Goal: Task Accomplishment & Management: Complete application form

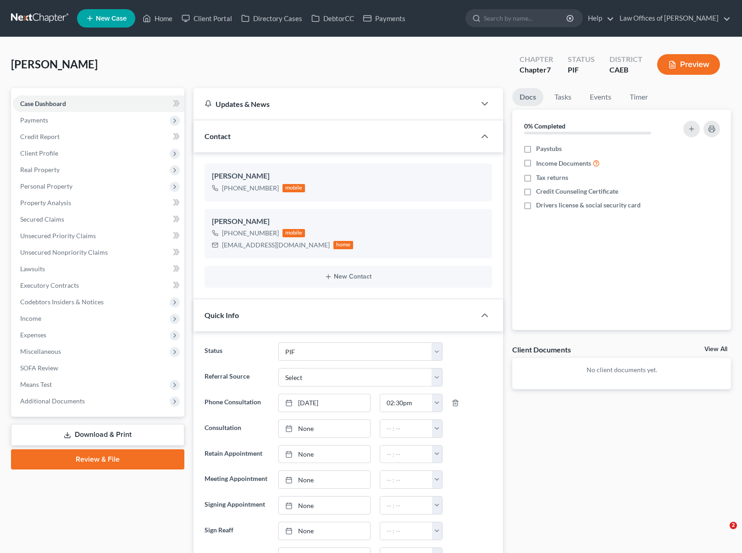
select select "11"
select select "0"
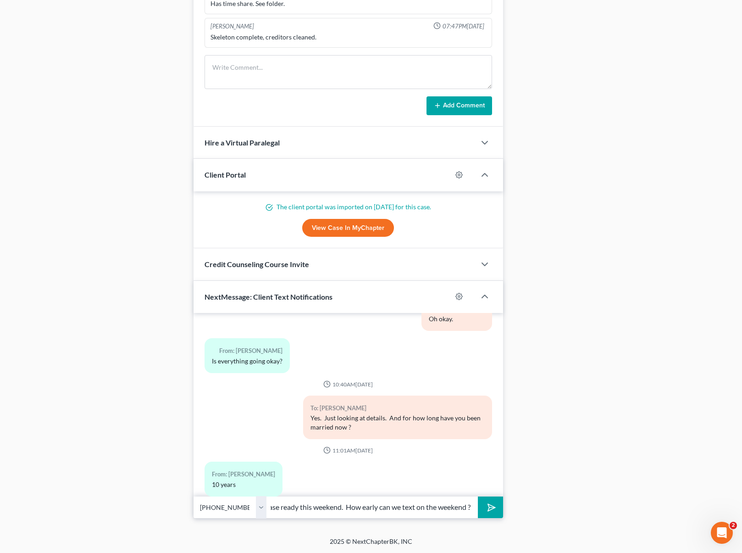
scroll to position [0, 92]
type input "Ok. We should have your case ready this weekend. How early can we text on the w…"
click at [478, 496] on button "submit" at bounding box center [490, 507] width 25 height 22
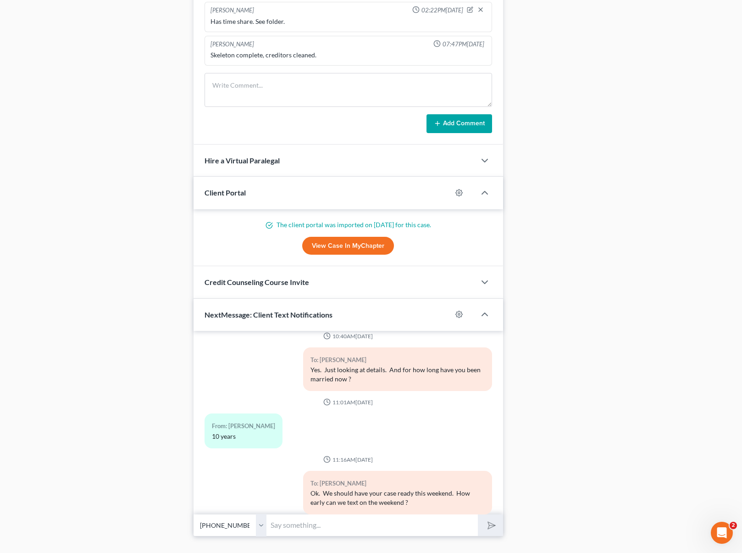
scroll to position [752, 0]
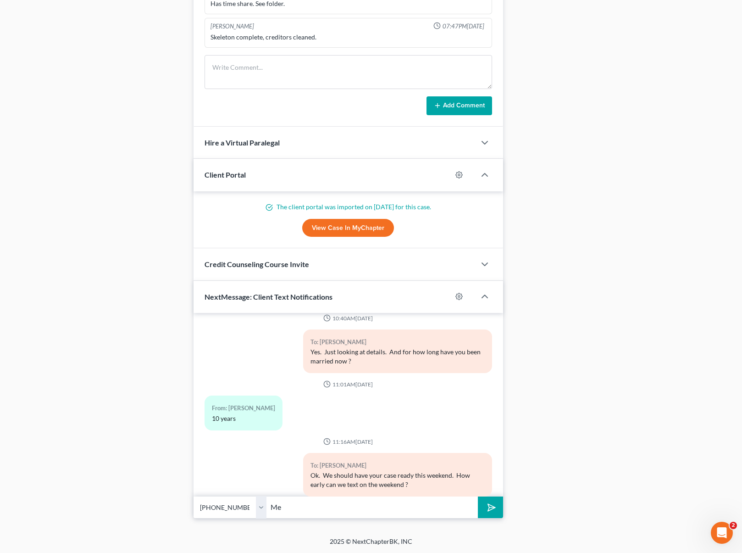
type input "M"
type input "Sounds good. Meanwhile please email us your first paystub from August."
click at [478, 496] on button "submit" at bounding box center [490, 507] width 25 height 22
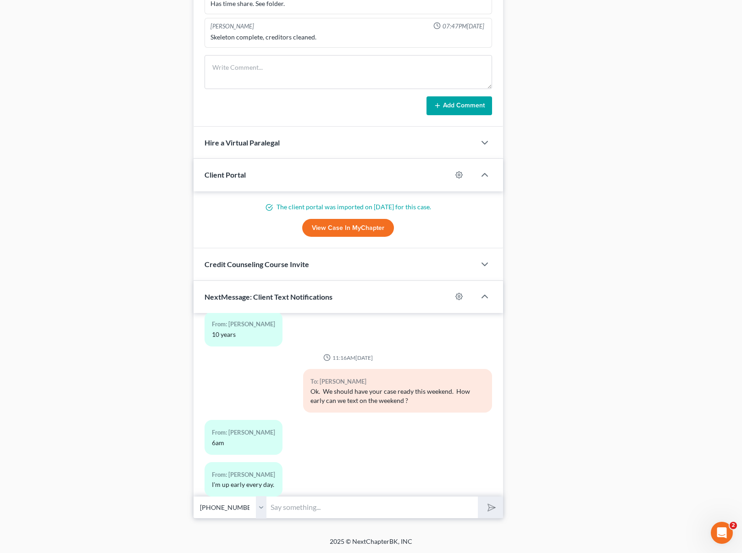
scroll to position [1808, 0]
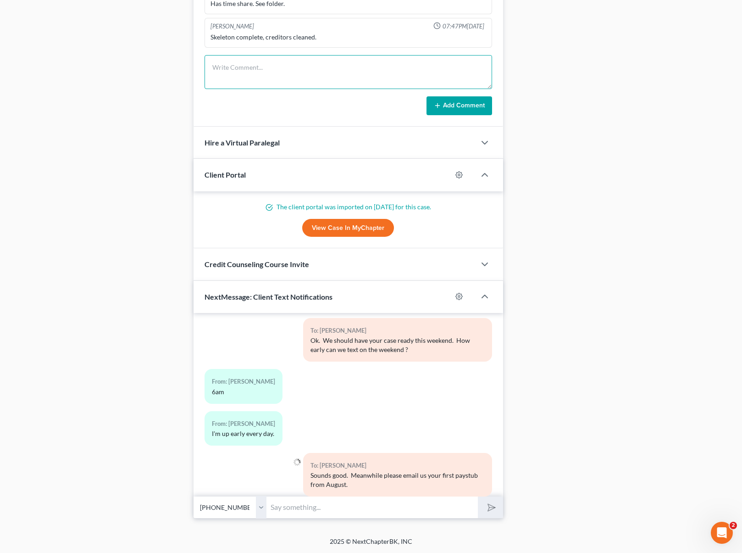
click at [235, 71] on textarea at bounding box center [349, 72] width 288 height 34
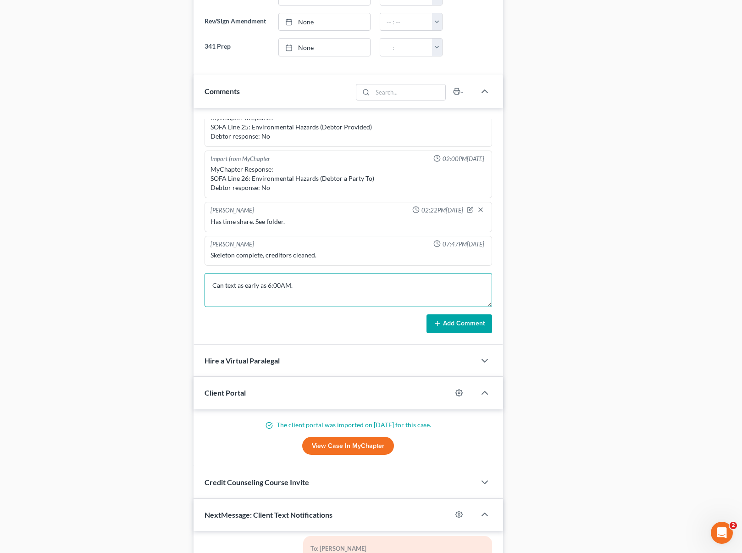
scroll to position [522, 0]
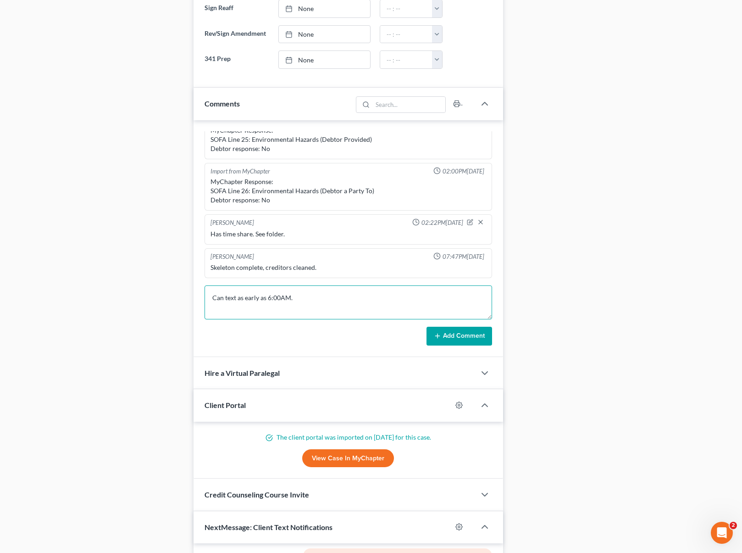
type textarea "Can text as early as 6:00AM."
click at [430, 336] on button "Add Comment" at bounding box center [460, 336] width 66 height 19
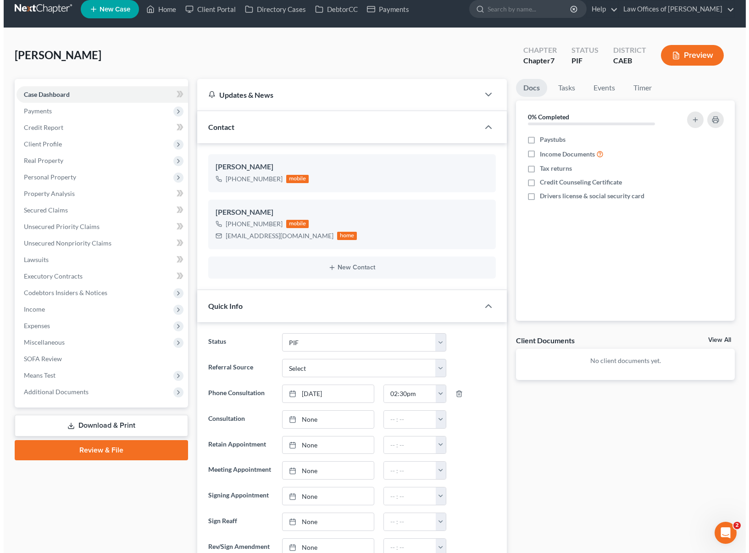
scroll to position [0, 0]
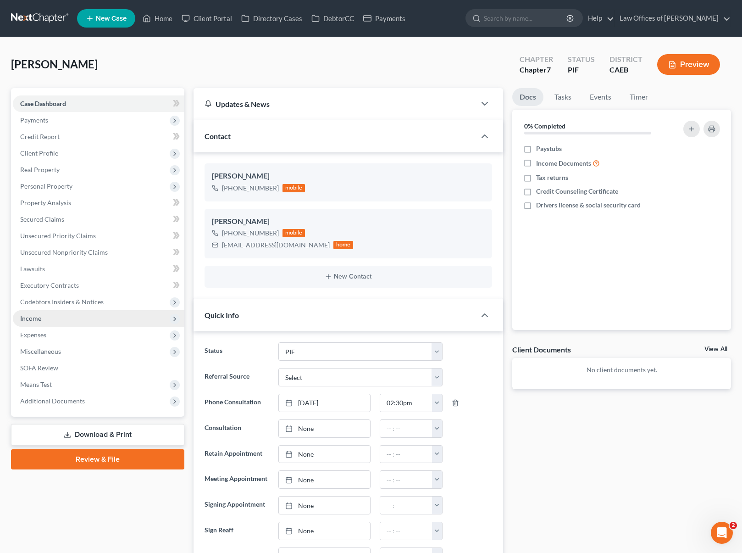
click at [43, 316] on span "Income" at bounding box center [99, 318] width 172 height 17
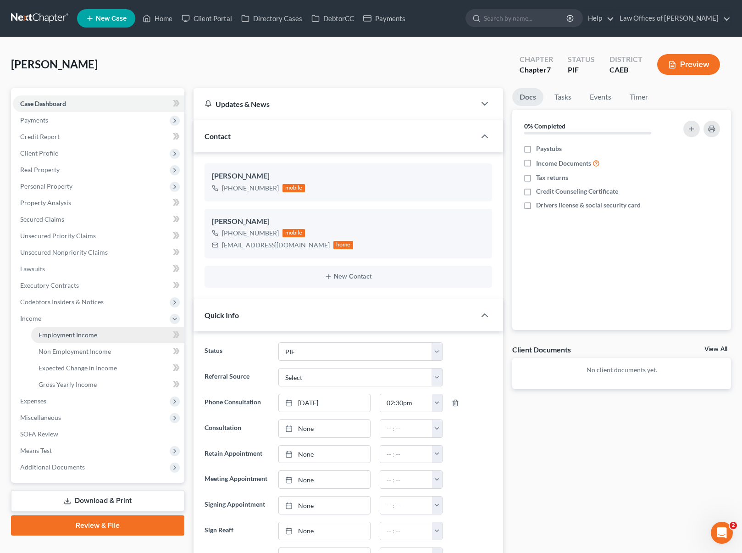
click at [50, 332] on span "Employment Income" at bounding box center [68, 335] width 59 height 8
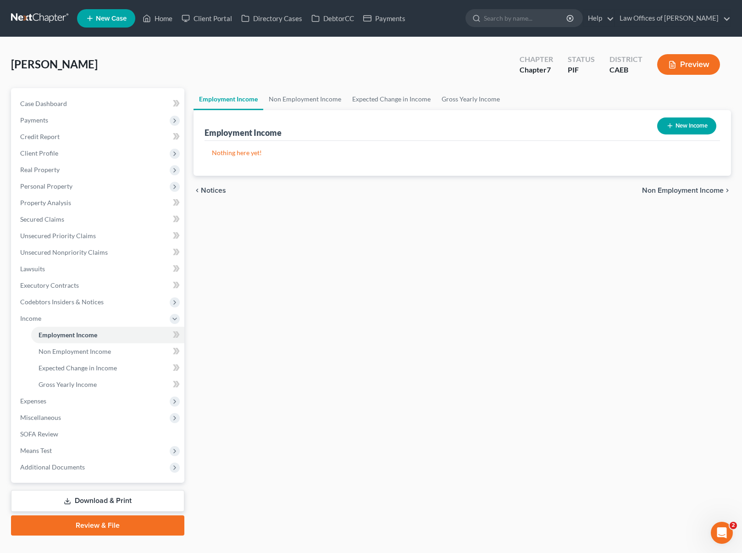
click at [688, 128] on button "New Income" at bounding box center [686, 125] width 59 height 17
select select "0"
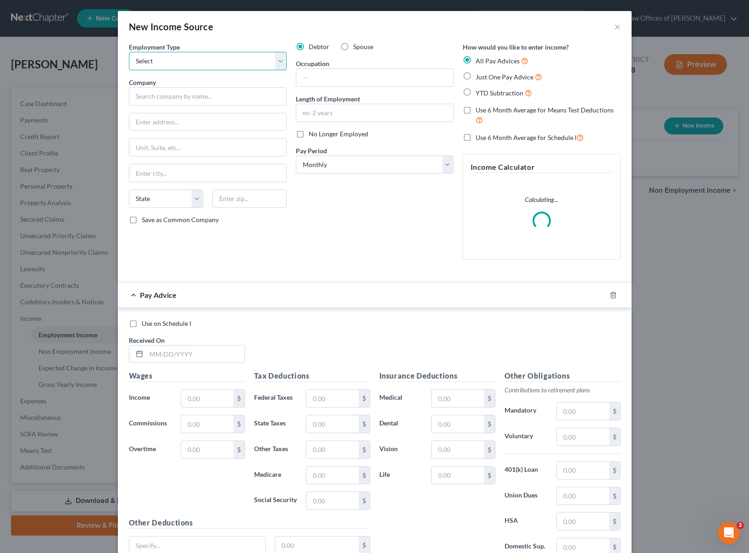
click at [274, 58] on select "Select Full or [DEMOGRAPHIC_DATA] Employment Self Employment" at bounding box center [208, 61] width 158 height 18
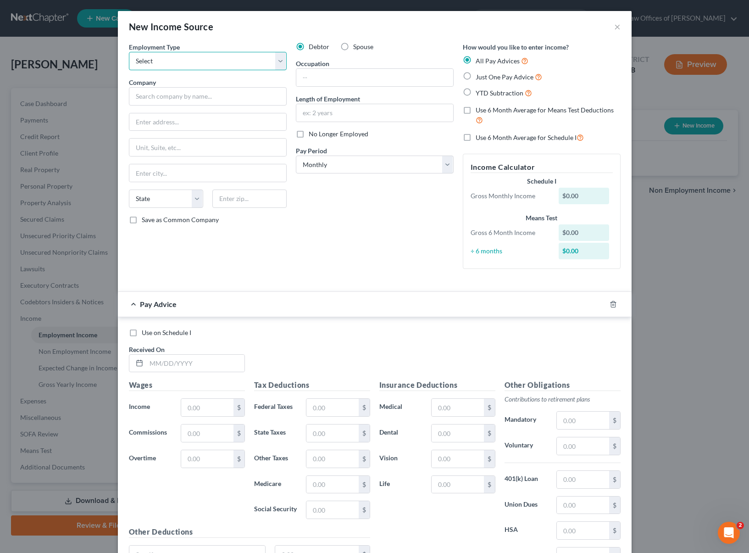
select select "0"
click at [223, 92] on input "text" at bounding box center [208, 96] width 158 height 18
type input "[PERSON_NAME] MD"
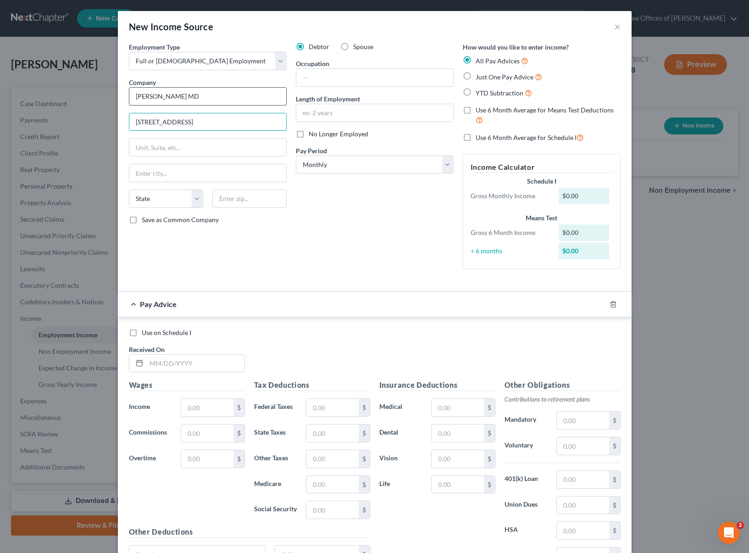
type input "[STREET_ADDRESS]"
type input "93311"
type input "[GEOGRAPHIC_DATA]"
select select "4"
click at [314, 76] on input "text" at bounding box center [374, 77] width 157 height 17
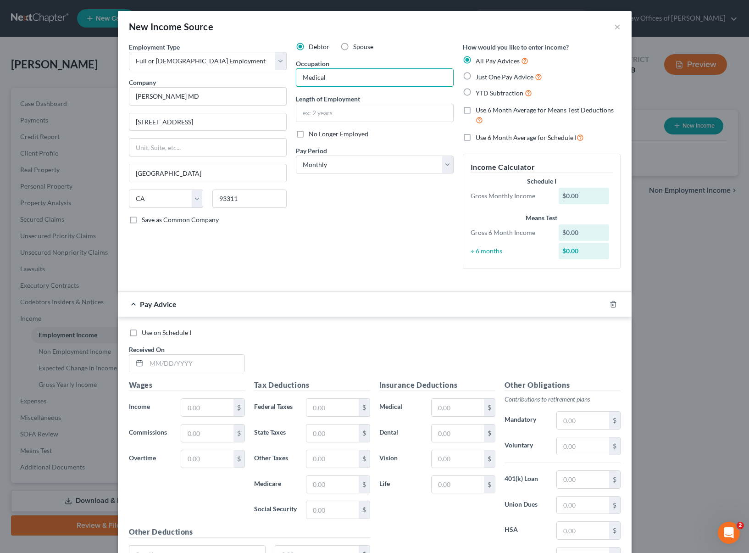
type input "Medical Assistance"
click at [361, 110] on input "text" at bounding box center [374, 112] width 157 height 17
type input "3 Years"
click at [440, 163] on select "Select Monthly Twice Monthly Every Other Week Weekly" at bounding box center [375, 165] width 158 height 18
select select "2"
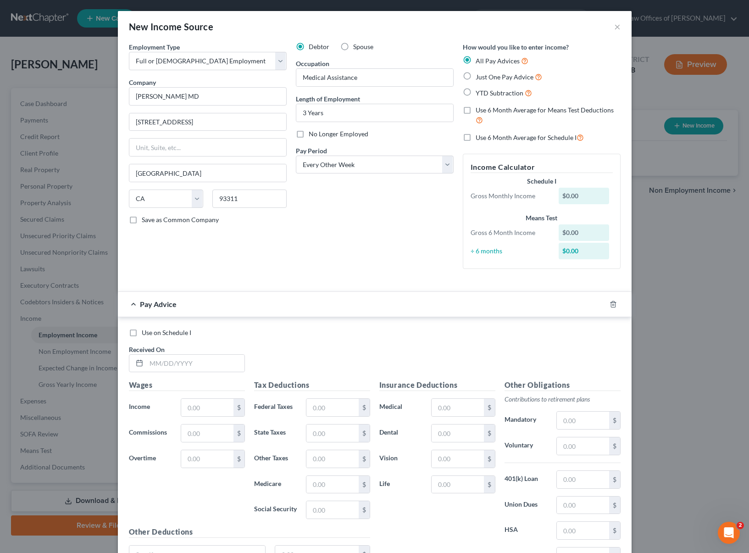
click at [476, 91] on label "YTD Subtraction" at bounding box center [504, 93] width 56 height 11
click at [479, 91] on input "YTD Subtraction" at bounding box center [482, 91] width 6 height 6
radio input "true"
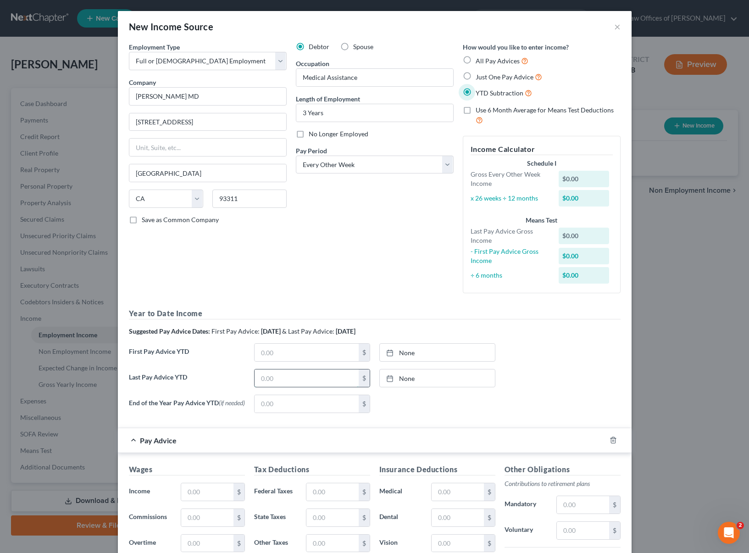
click at [285, 378] on input "text" at bounding box center [307, 377] width 104 height 17
type input "34,494."
